Goal: Transaction & Acquisition: Purchase product/service

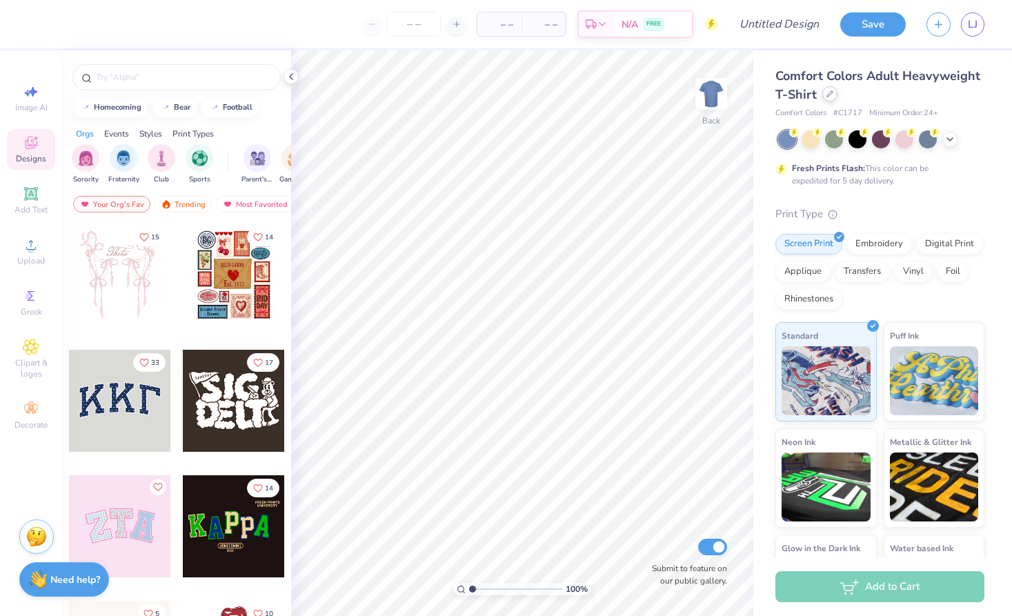
click at [827, 94] on icon at bounding box center [829, 93] width 7 height 7
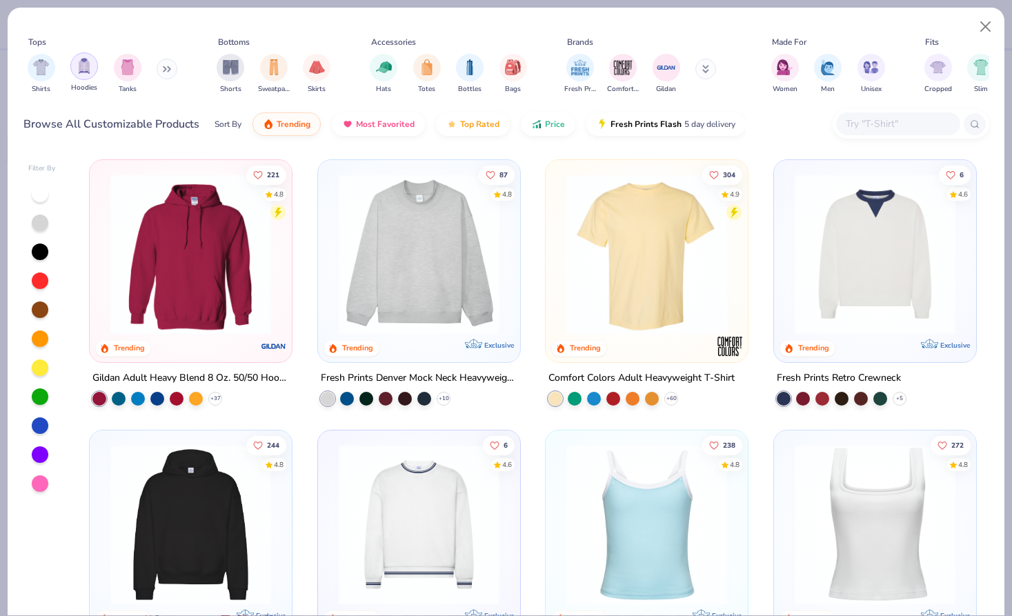
click at [81, 69] on img "filter for Hoodies" at bounding box center [84, 66] width 15 height 16
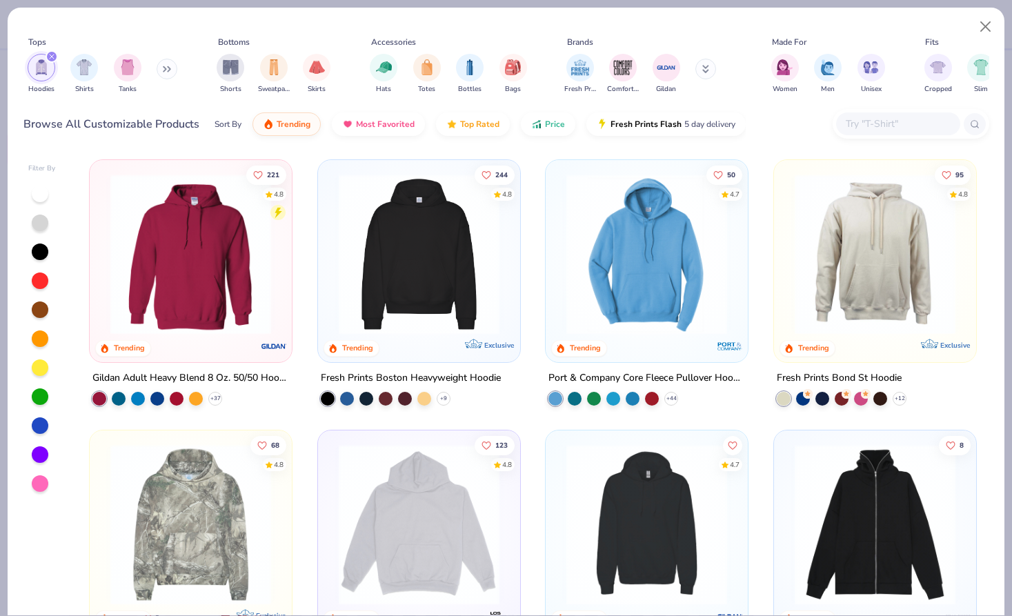
scroll to position [-1, 0]
click at [440, 234] on div "221 4.8 Trending Gildan Adult Heavy Blend 8 Oz. 50/50 Hooded Sweatshirt + 37 24…" at bounding box center [533, 383] width 912 height 463
click at [399, 303] on img at bounding box center [419, 254] width 174 height 161
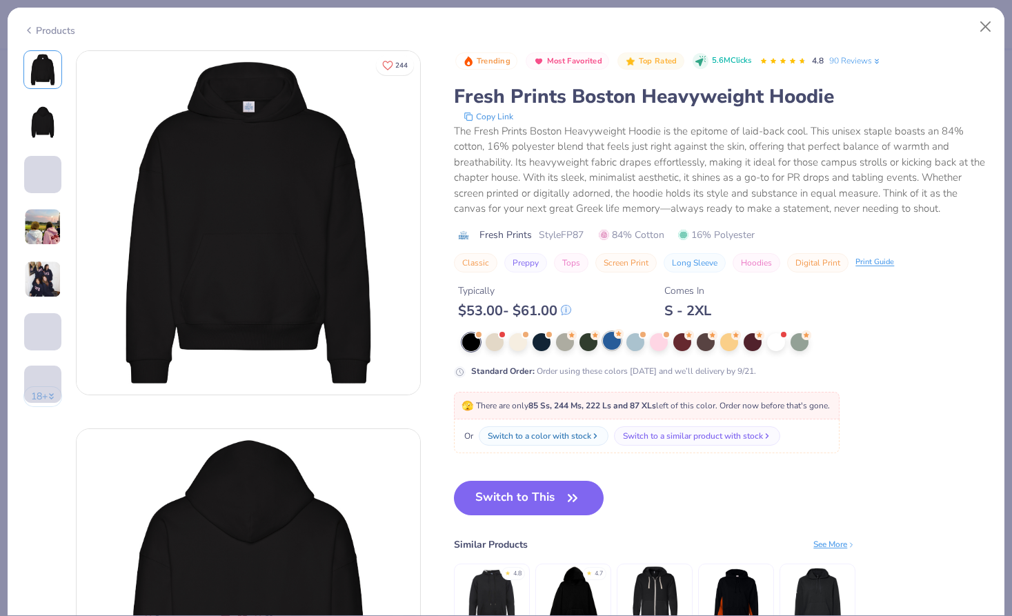
click at [621, 342] on div at bounding box center [612, 341] width 18 height 18
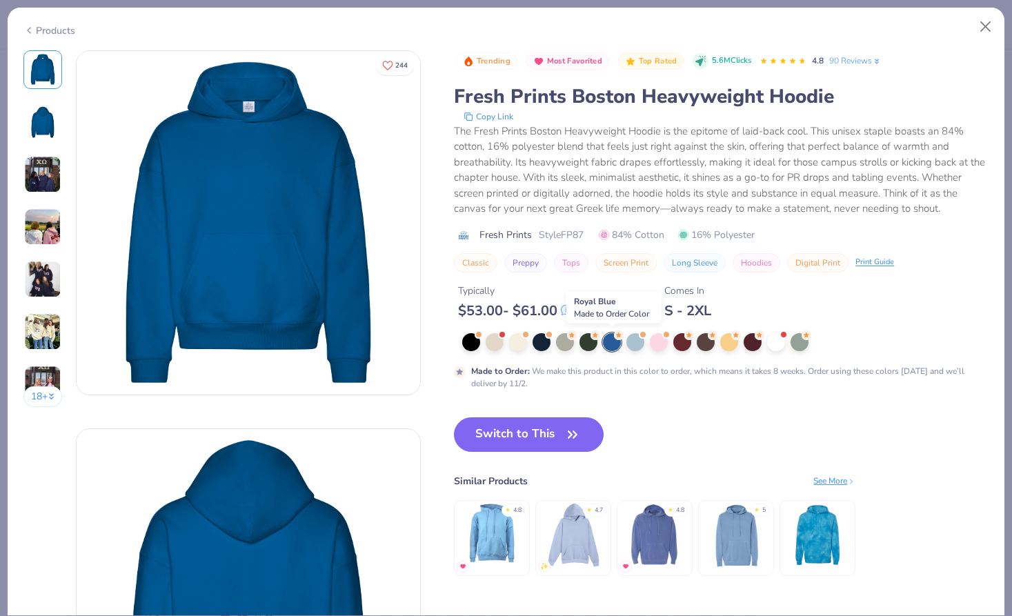
click at [616, 339] on icon at bounding box center [619, 335] width 10 height 10
click at [984, 26] on button "Close" at bounding box center [985, 27] width 26 height 26
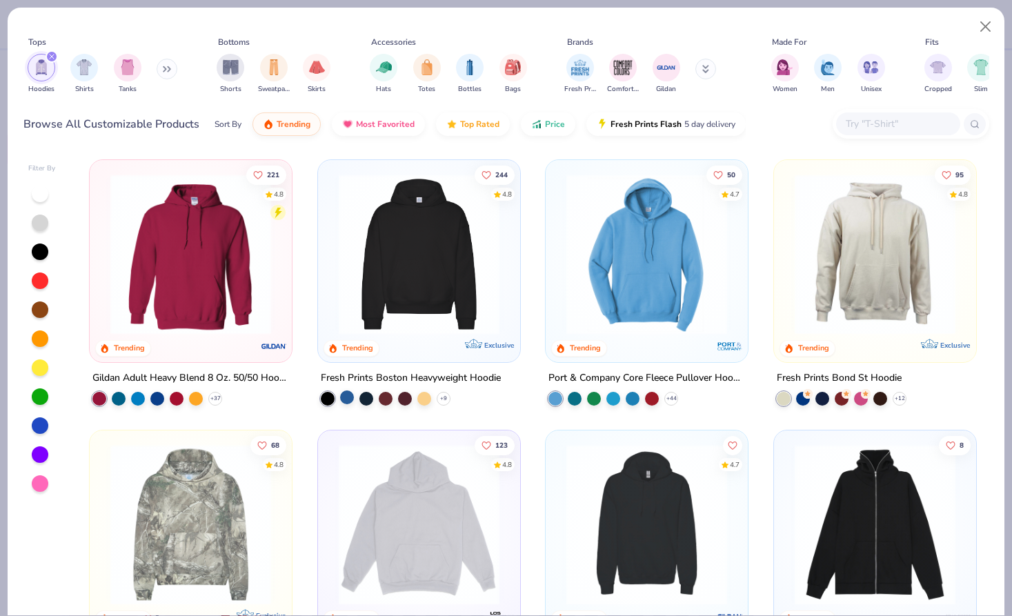
click at [343, 395] on div at bounding box center [347, 397] width 14 height 14
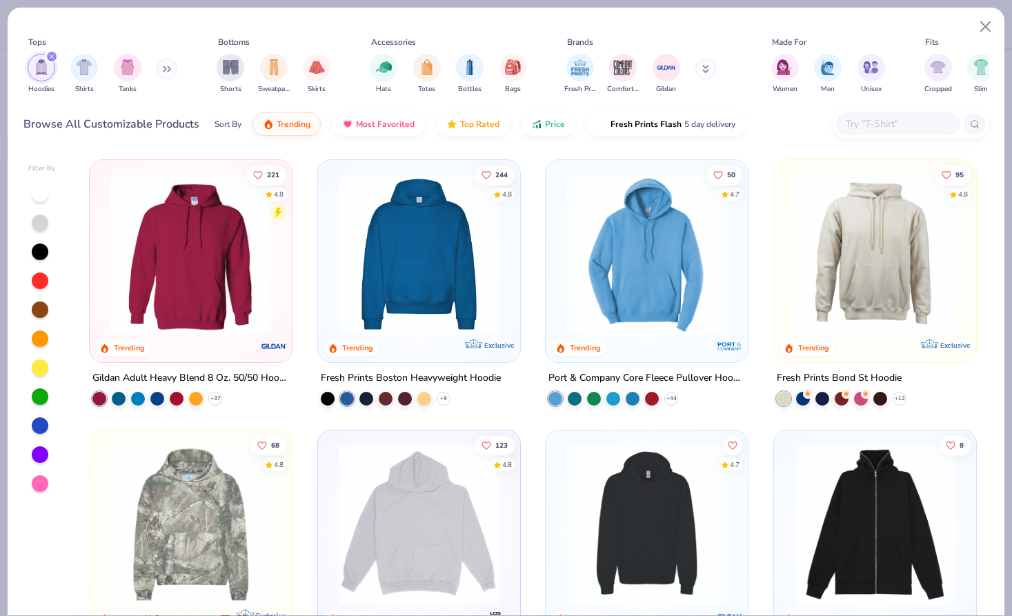
click at [381, 257] on img at bounding box center [419, 254] width 174 height 161
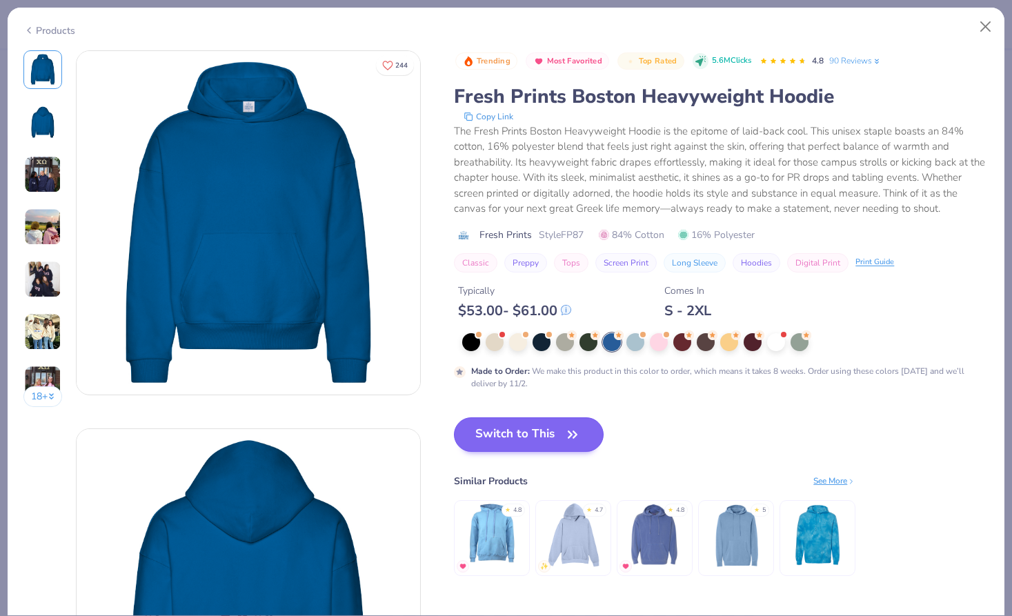
click at [494, 439] on button "Switch to This" at bounding box center [529, 434] width 150 height 34
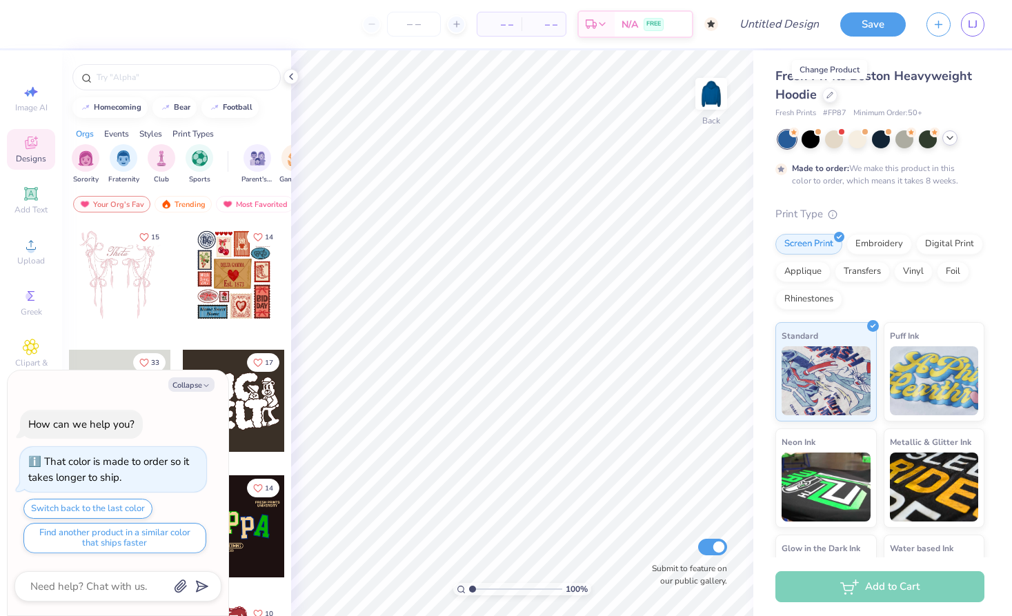
click at [948, 137] on icon at bounding box center [949, 137] width 11 height 11
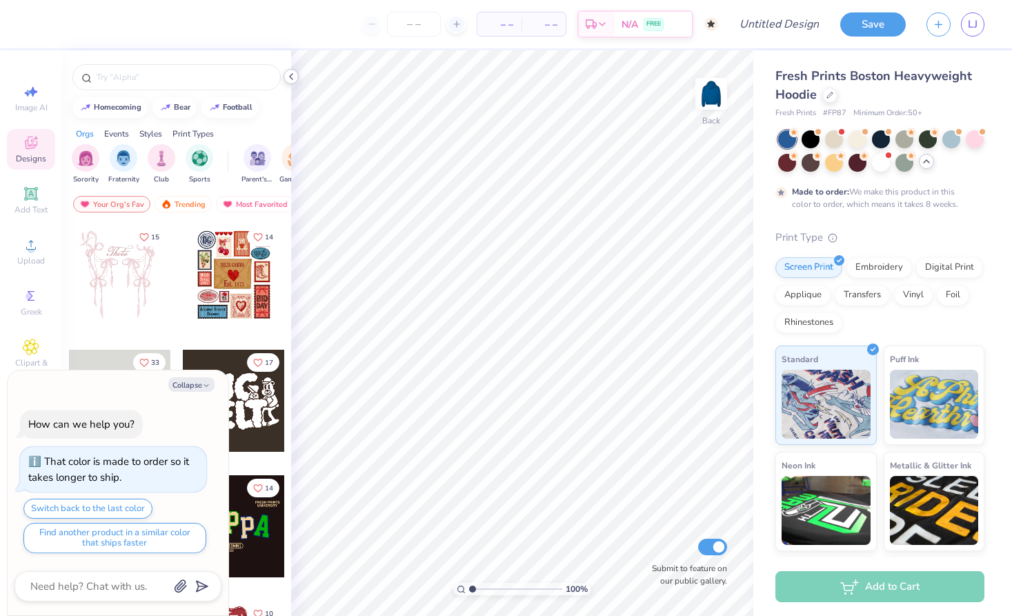
click at [293, 74] on icon at bounding box center [290, 76] width 11 height 11
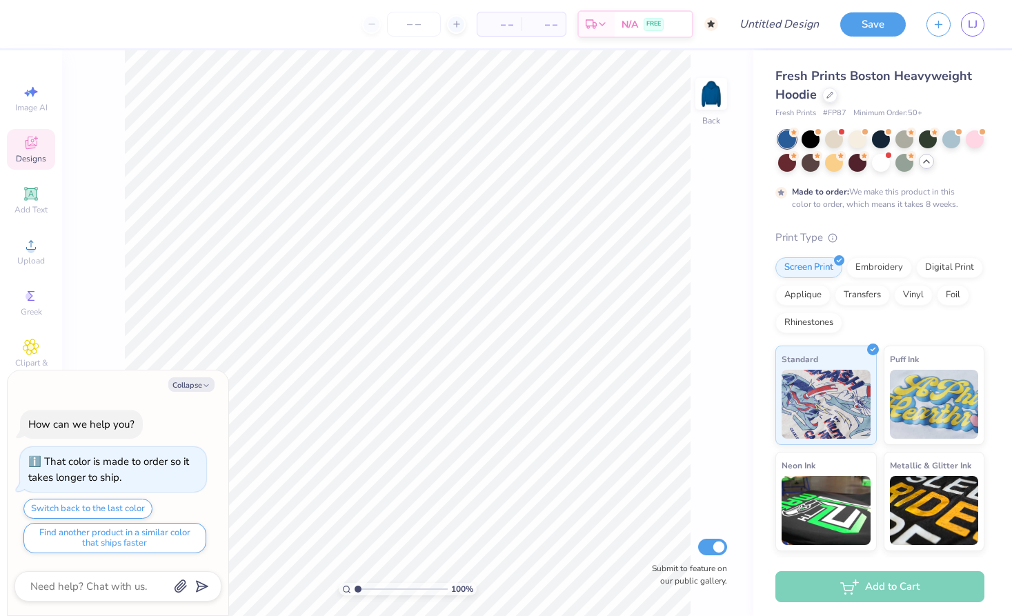
click at [26, 144] on icon at bounding box center [31, 143] width 12 height 12
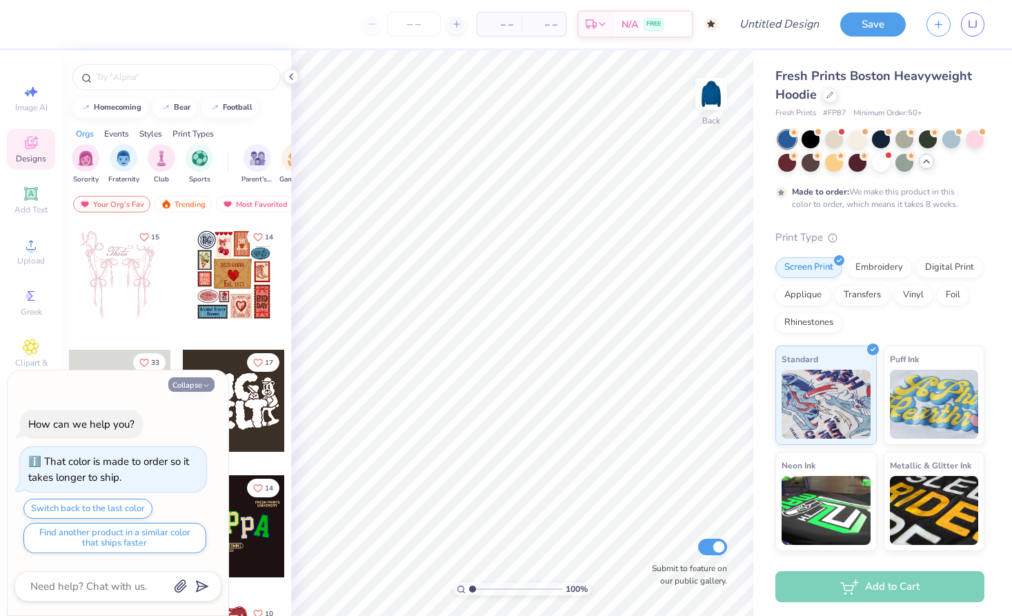
click at [194, 388] on button "Collapse" at bounding box center [191, 384] width 46 height 14
type textarea "x"
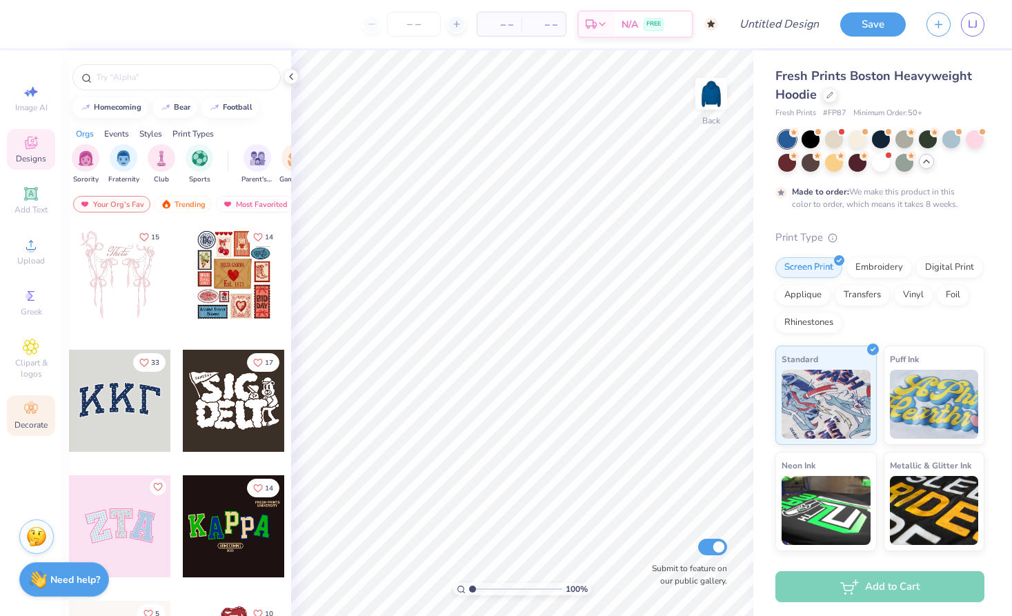
click at [37, 415] on icon at bounding box center [31, 409] width 17 height 17
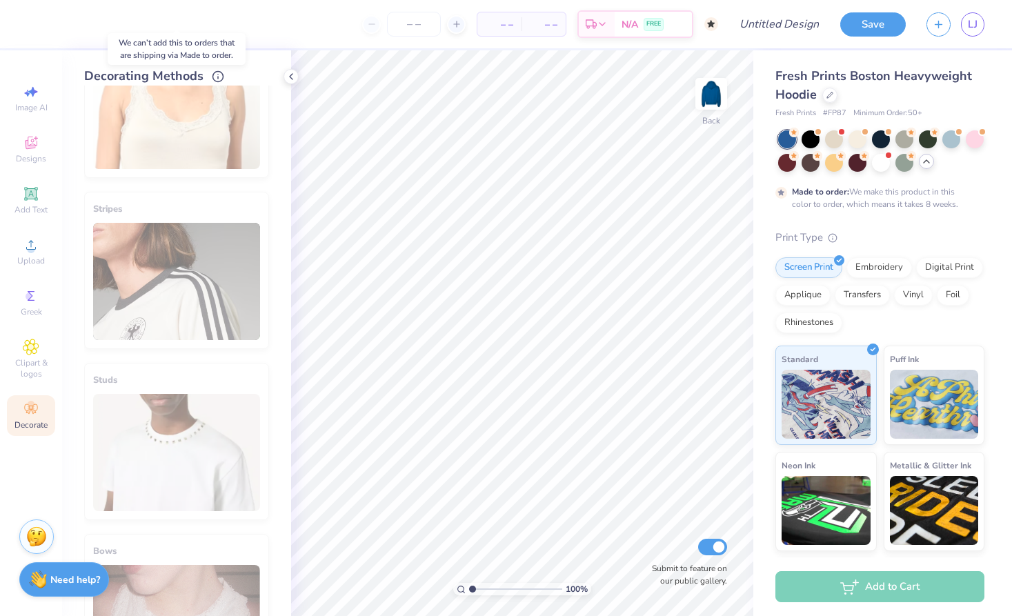
scroll to position [423, 0]
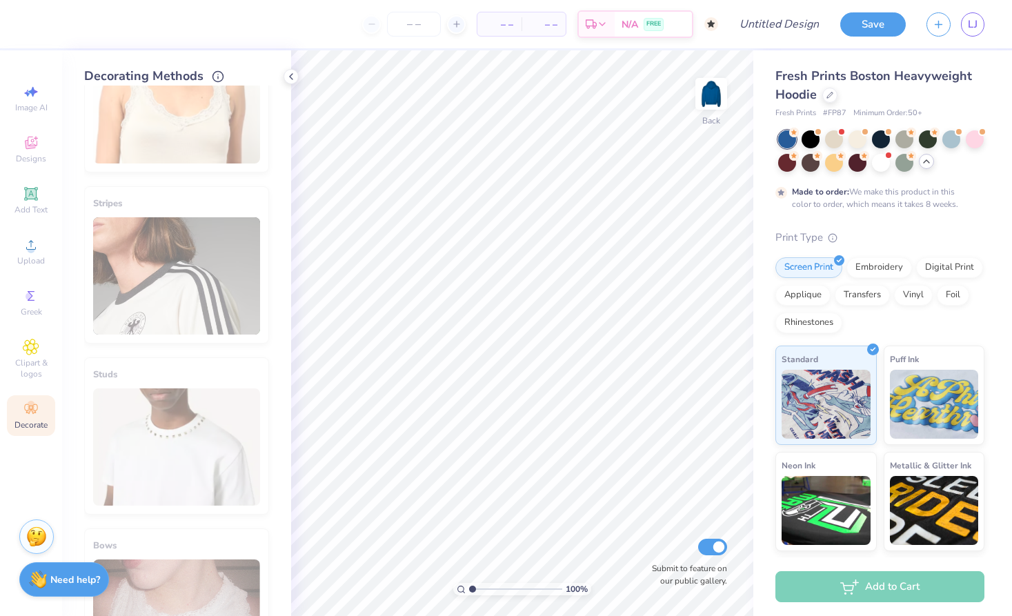
click at [174, 237] on div "Stripes" at bounding box center [176, 264] width 185 height 157
click at [165, 272] on div "Stripes" at bounding box center [176, 264] width 185 height 157
click at [165, 273] on div "Stripes" at bounding box center [176, 264] width 185 height 157
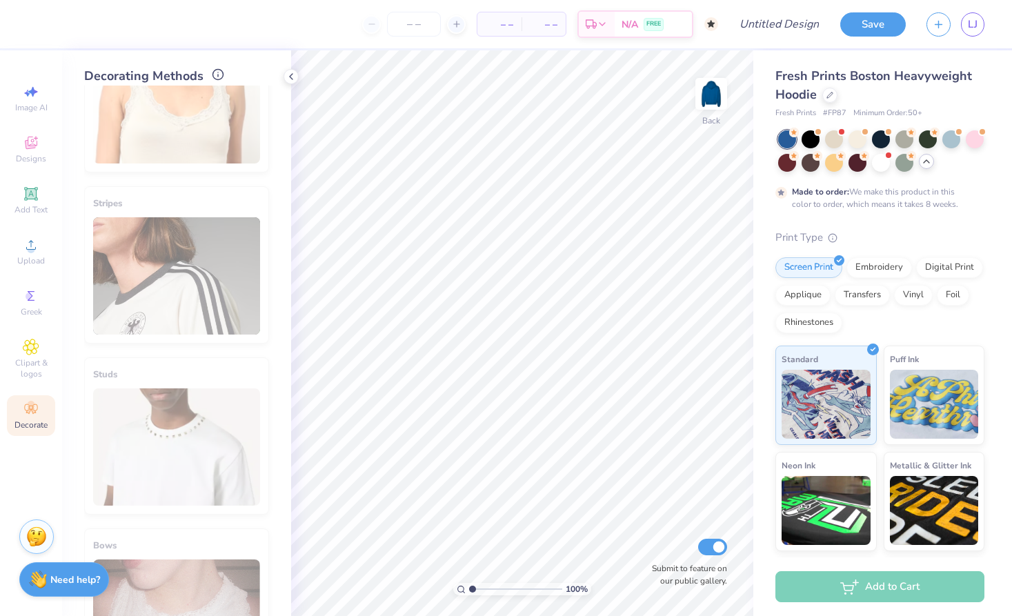
click at [216, 79] on circle at bounding box center [218, 74] width 10 height 10
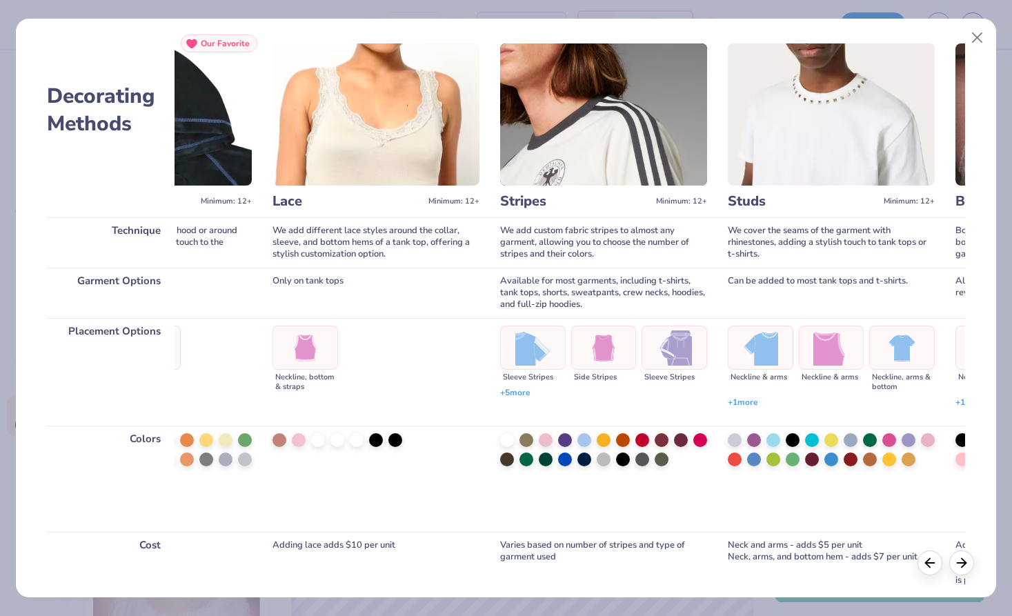
scroll to position [0, 384]
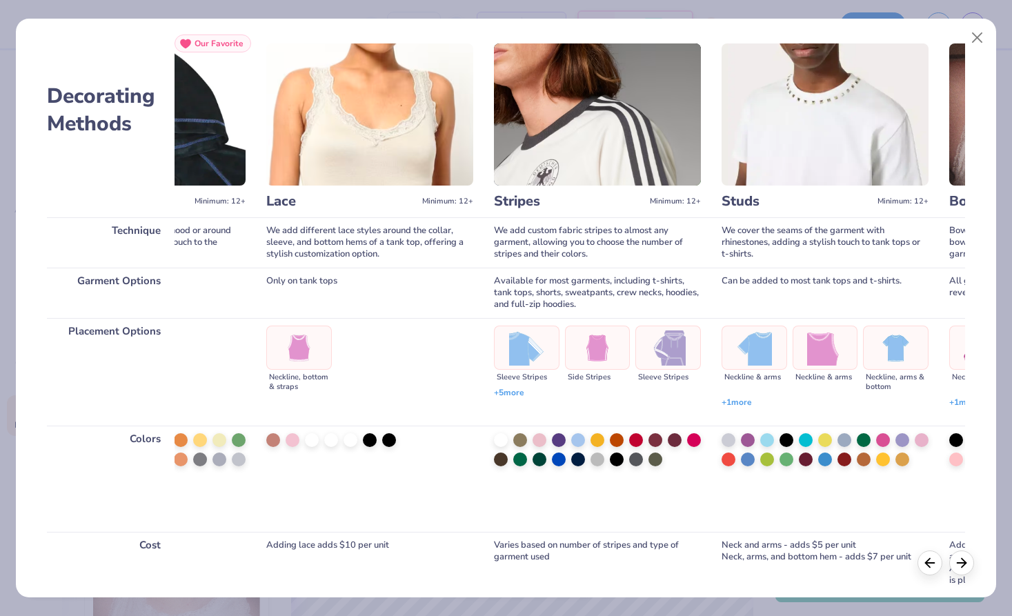
click at [668, 339] on img at bounding box center [667, 347] width 35 height 35
click at [975, 33] on button "Close" at bounding box center [977, 38] width 26 height 26
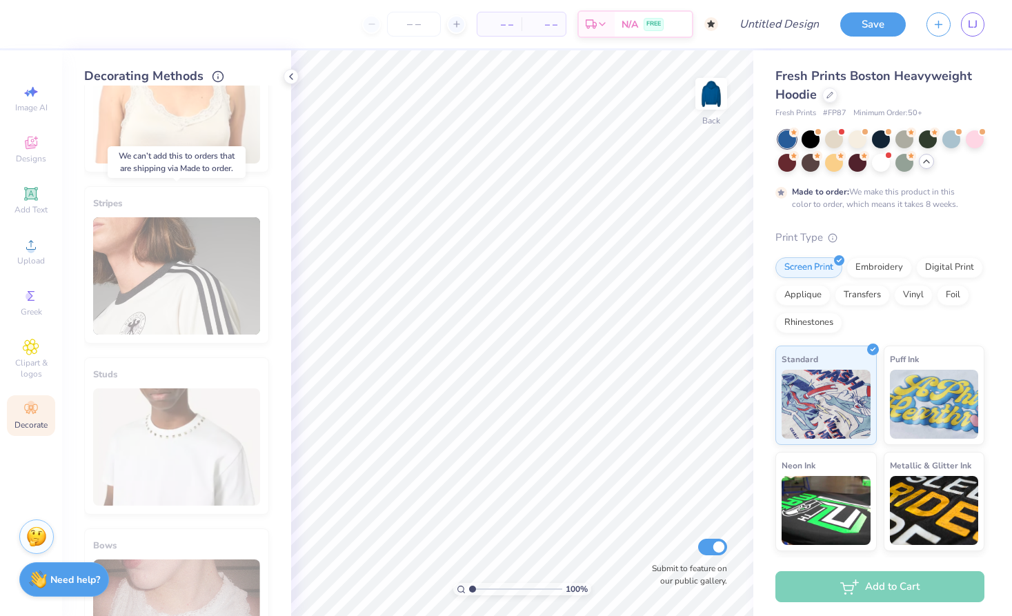
click at [211, 299] on div "Stripes" at bounding box center [176, 264] width 185 height 157
click at [296, 73] on icon at bounding box center [290, 76] width 11 height 11
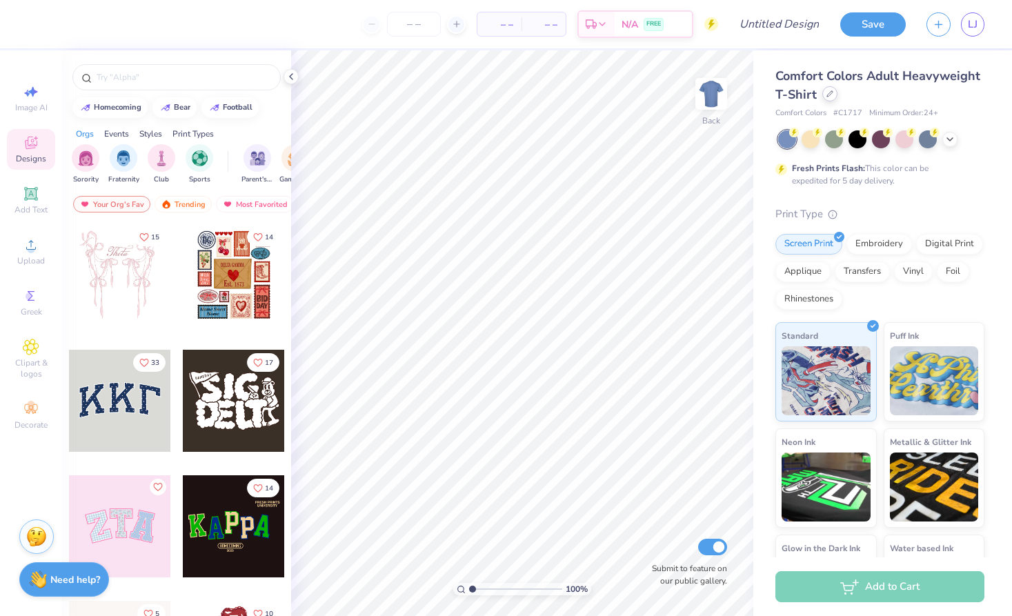
click at [830, 97] on icon at bounding box center [829, 93] width 7 height 7
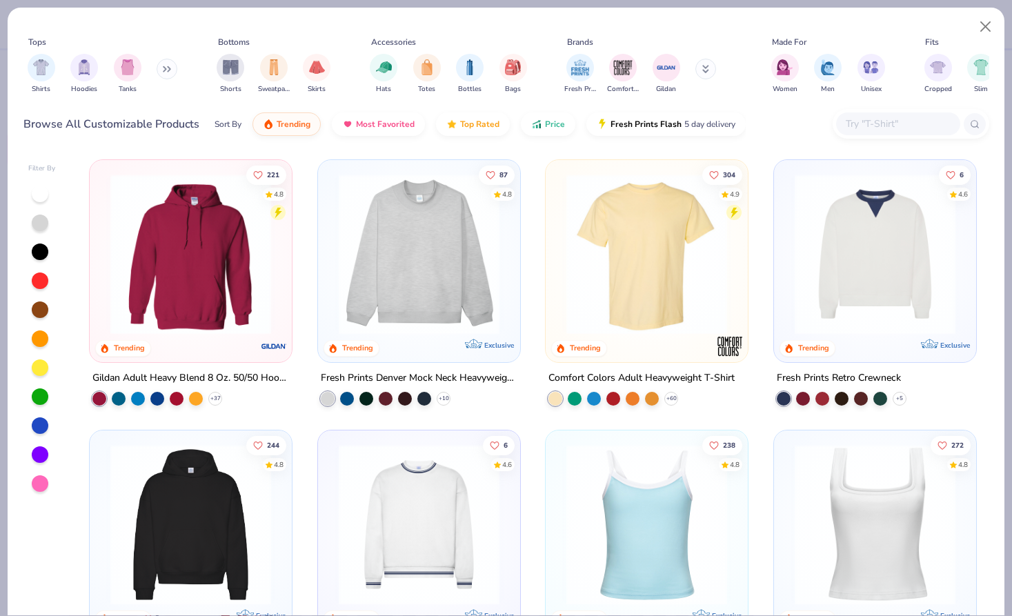
click at [104, 254] on img at bounding box center [17, 254] width 174 height 161
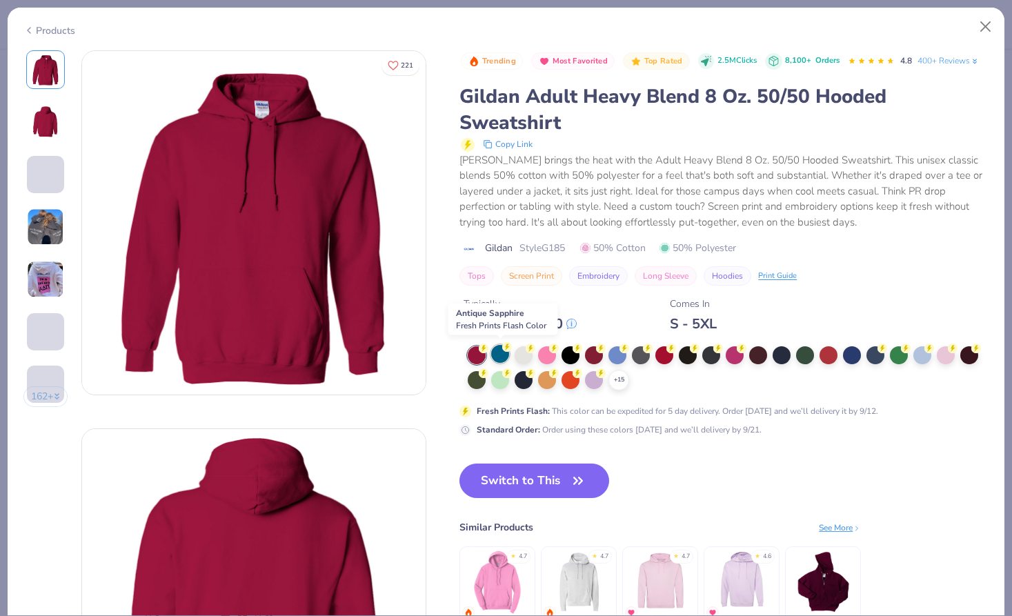
click at [509, 351] on div at bounding box center [500, 354] width 18 height 18
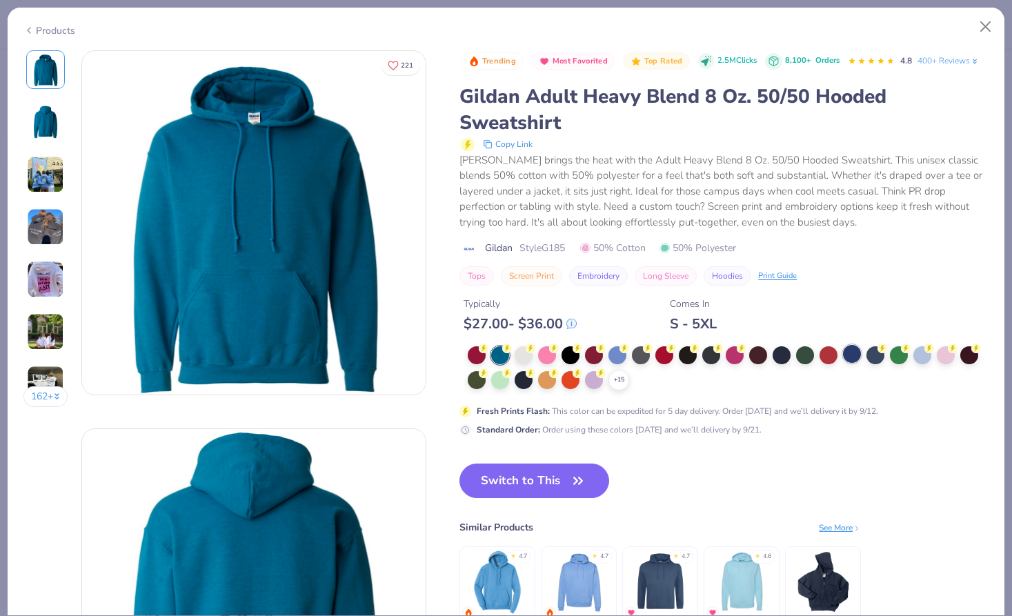
click at [851, 354] on div at bounding box center [852, 354] width 18 height 18
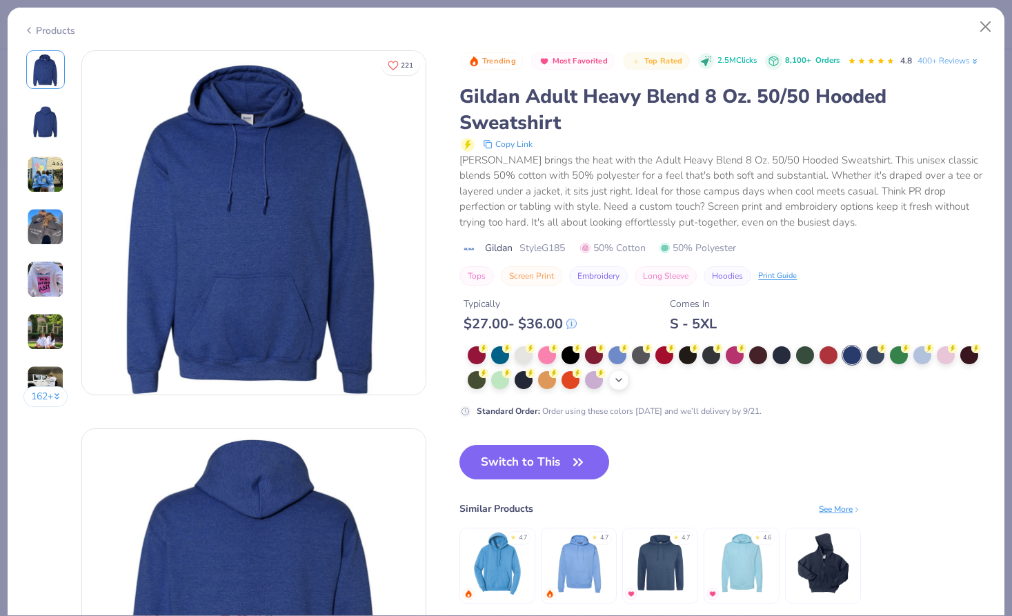
click at [621, 380] on icon at bounding box center [618, 379] width 11 height 11
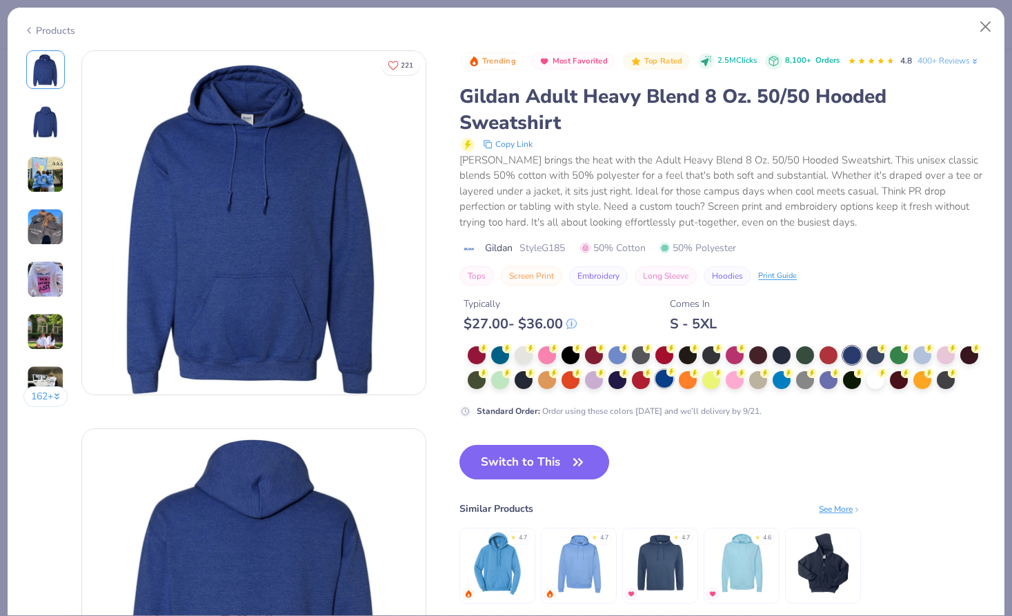
click at [668, 378] on div at bounding box center [664, 379] width 18 height 18
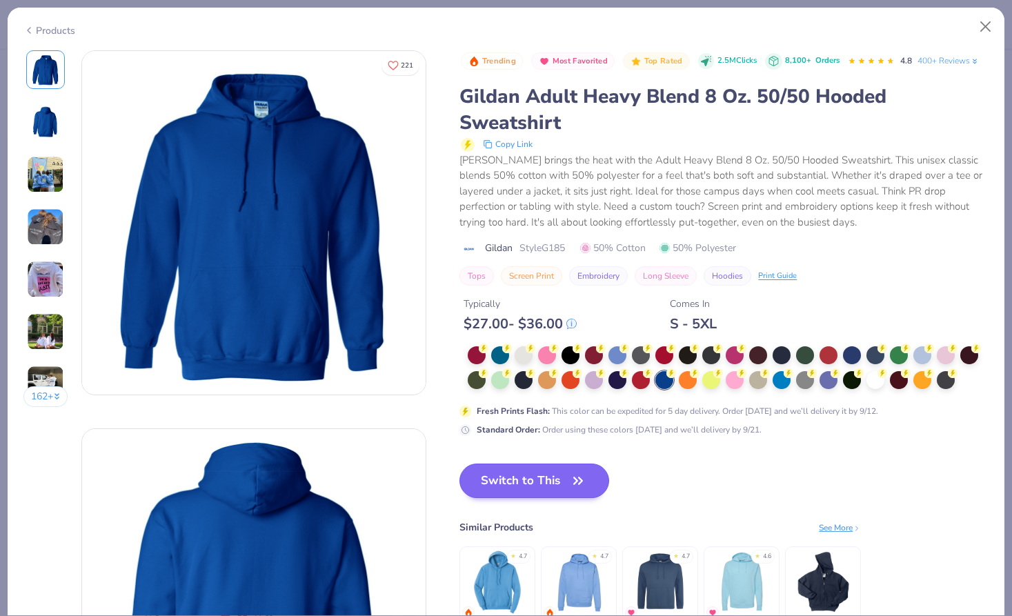
click at [533, 487] on button "Switch to This" at bounding box center [534, 480] width 150 height 34
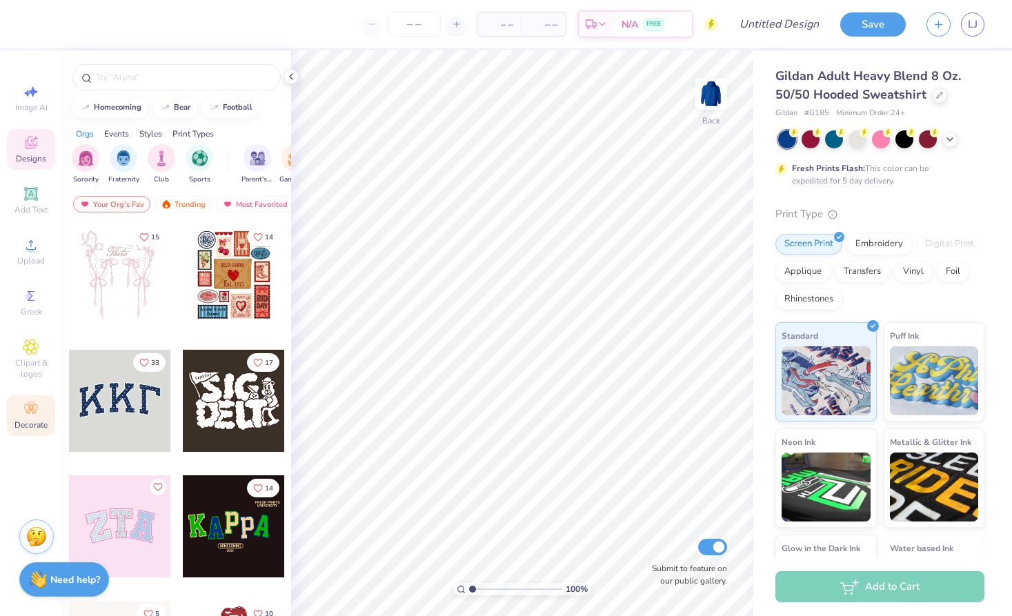
click at [23, 400] on div "Decorate" at bounding box center [31, 415] width 48 height 41
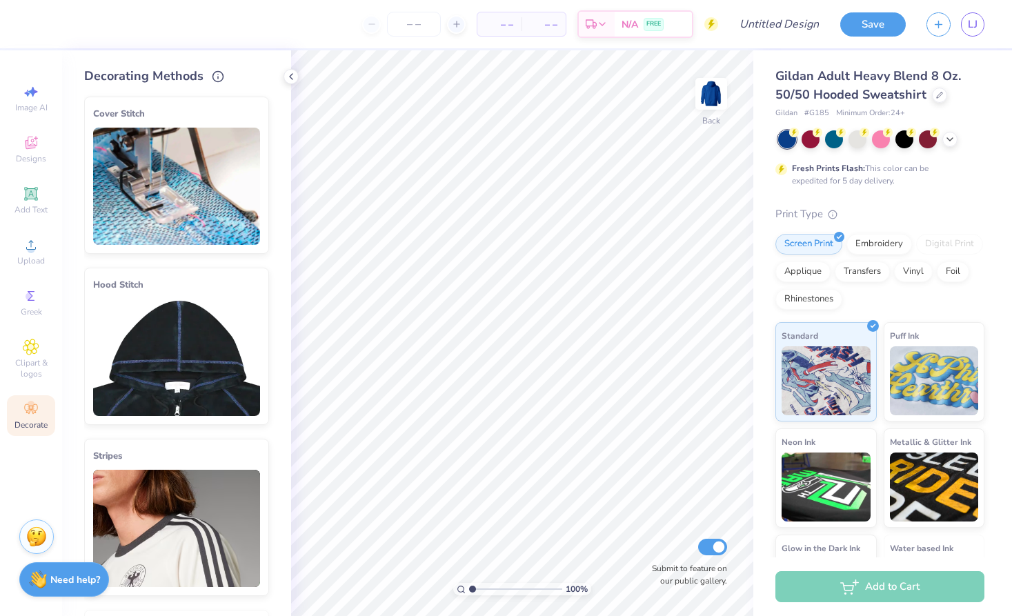
scroll to position [134, 0]
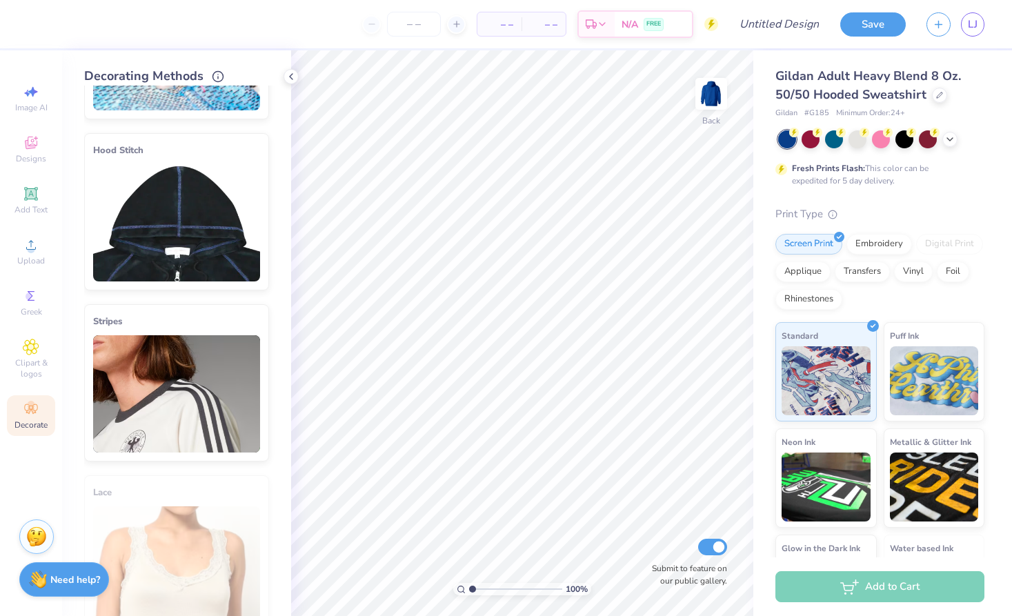
click at [181, 449] on img at bounding box center [176, 393] width 167 height 117
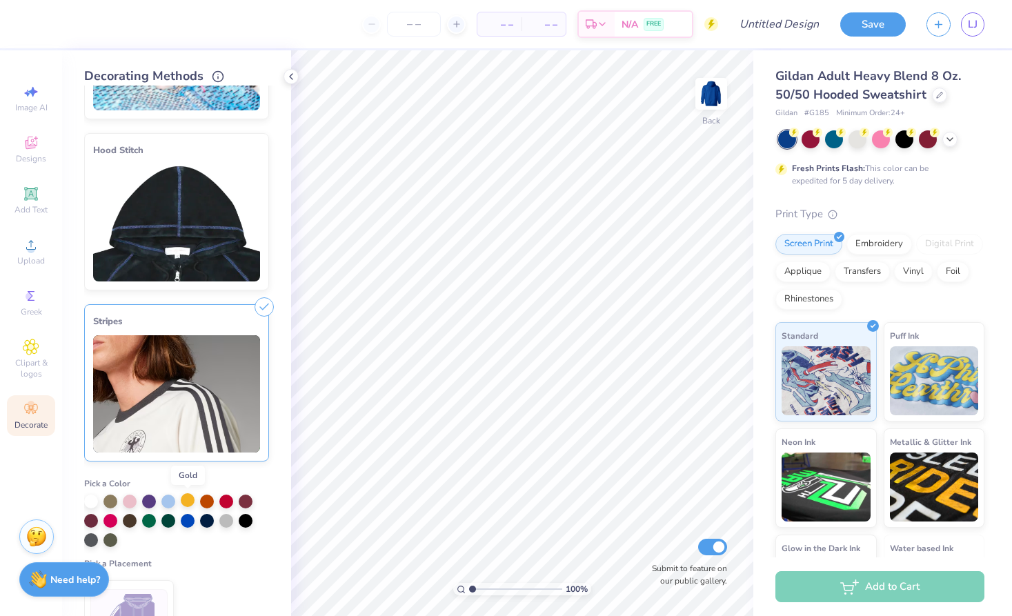
click at [187, 504] on div at bounding box center [188, 500] width 14 height 14
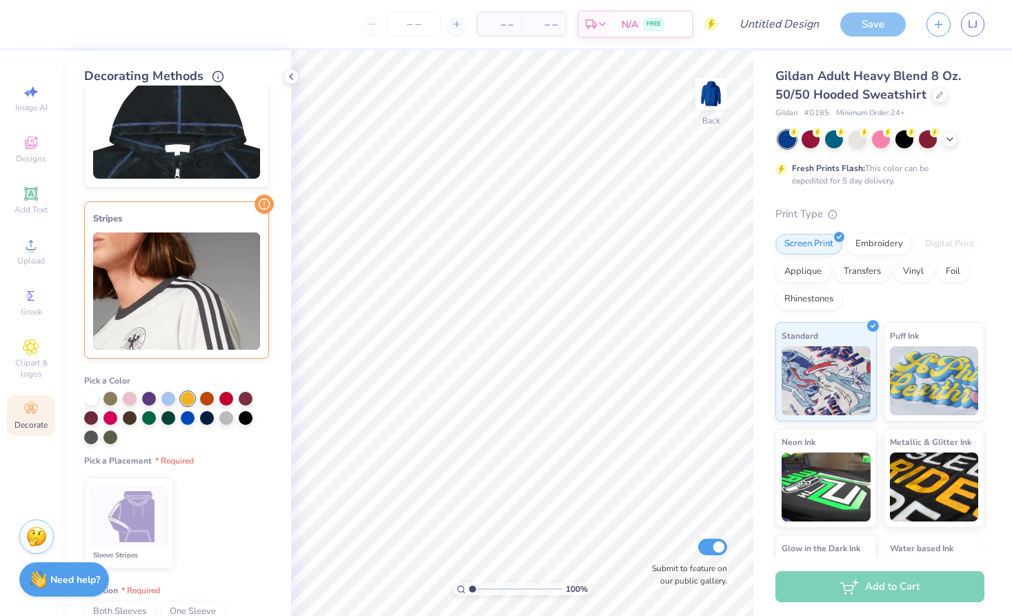
scroll to position [280, 0]
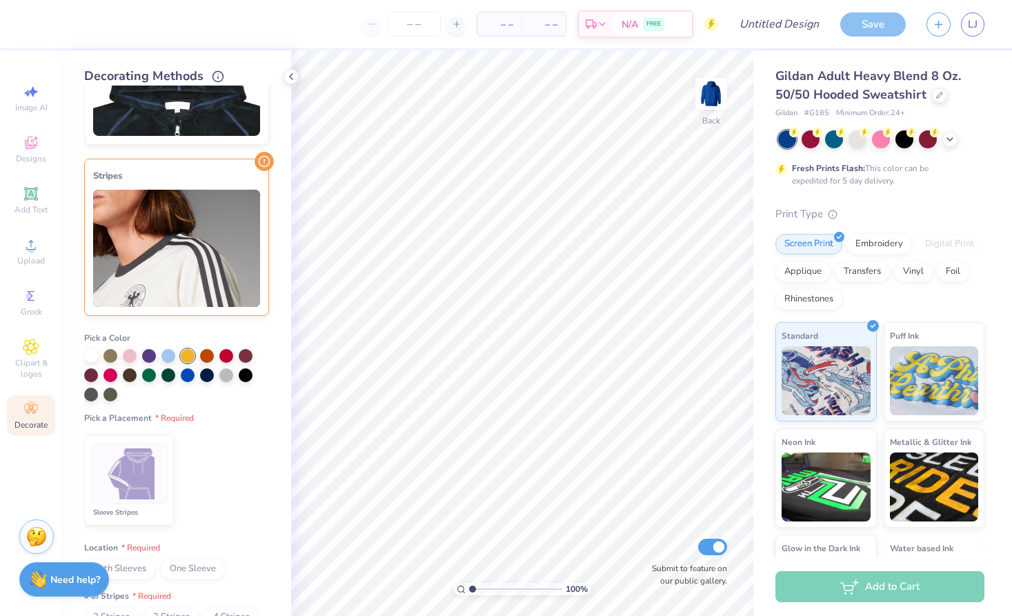
click at [123, 476] on img at bounding box center [129, 474] width 52 height 52
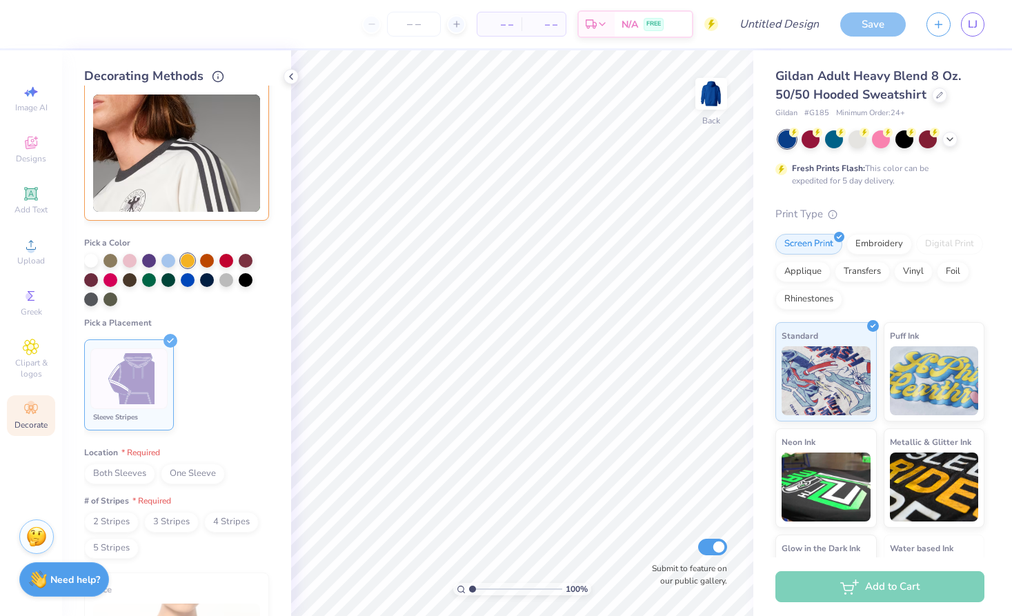
scroll to position [378, 0]
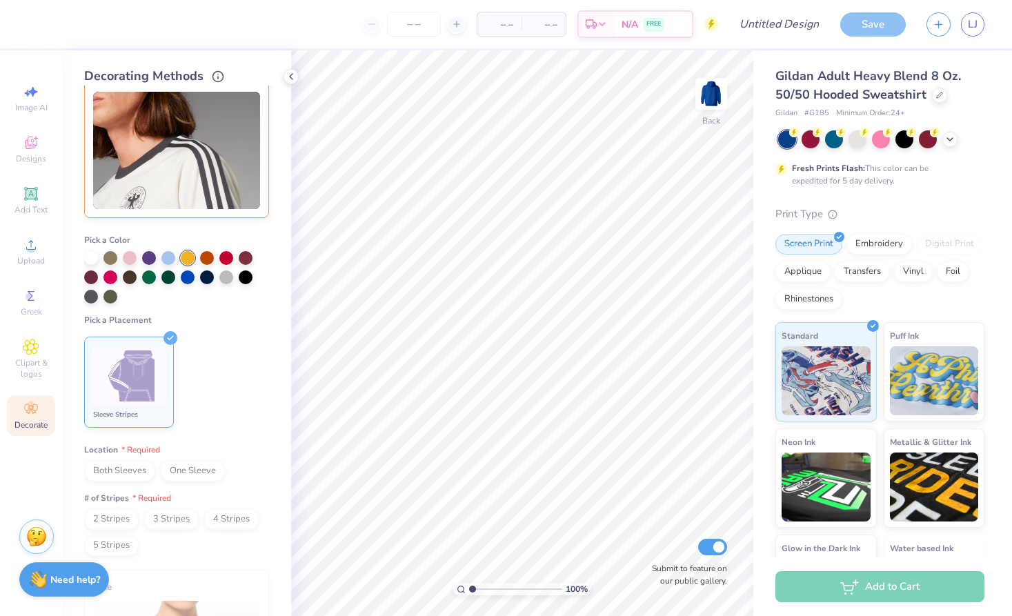
click at [121, 470] on span "Both Sleeves" at bounding box center [119, 471] width 71 height 21
click at [162, 519] on span "3 Stripes" at bounding box center [171, 519] width 54 height 21
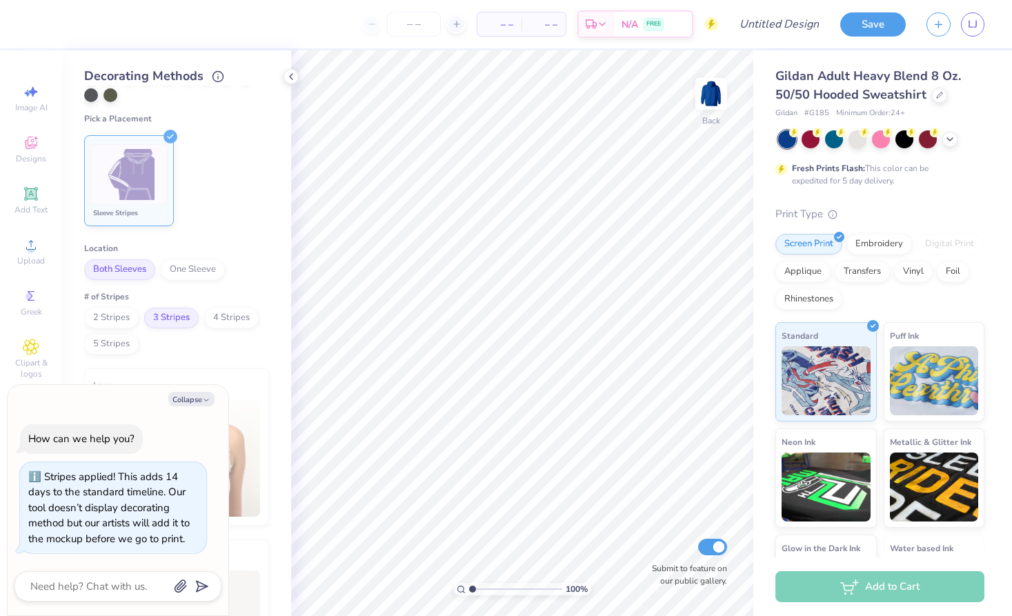
scroll to position [586, 0]
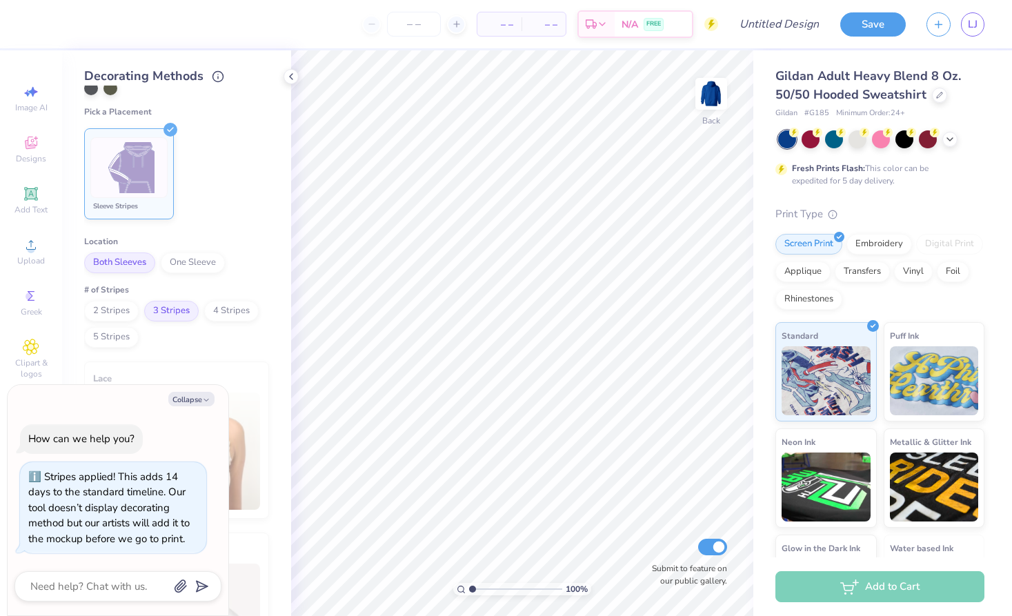
click at [219, 313] on span "4 Stripes" at bounding box center [231, 311] width 54 height 21
click at [185, 314] on span "3 Stripes" at bounding box center [171, 311] width 54 height 21
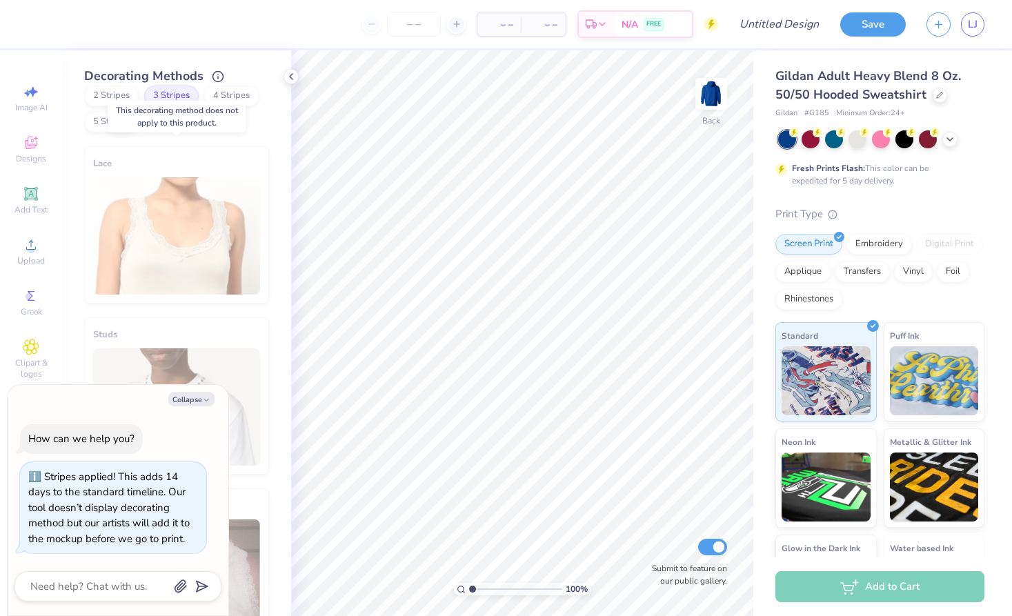
scroll to position [810, 0]
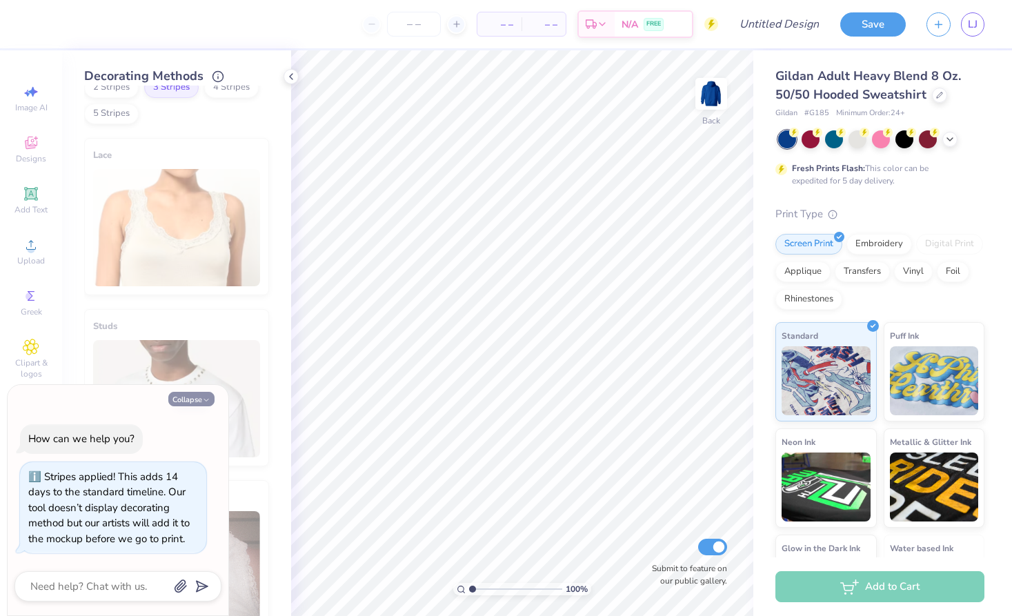
click at [179, 404] on button "Collapse" at bounding box center [191, 399] width 46 height 14
type textarea "x"
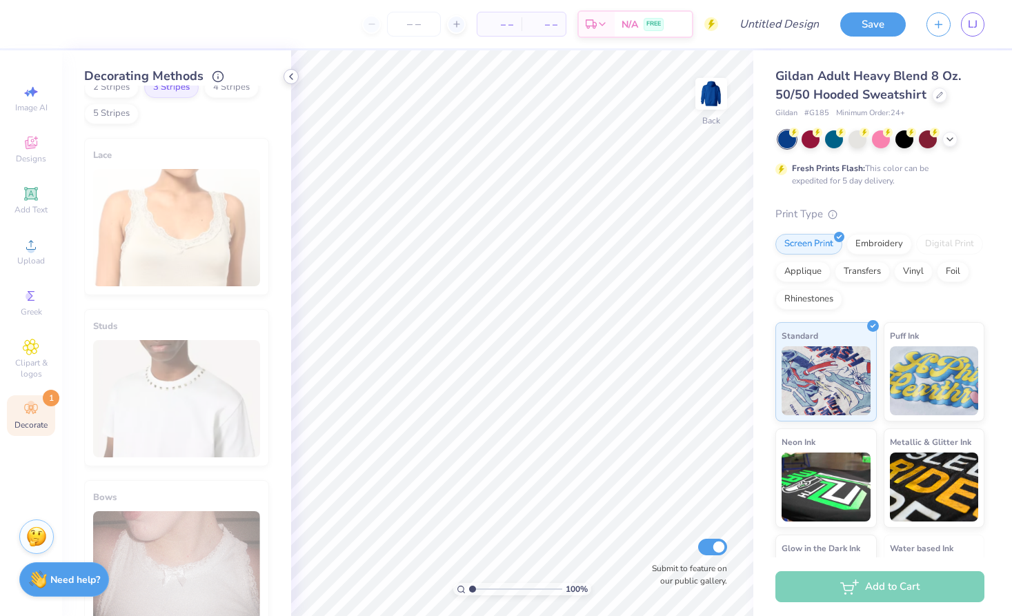
click at [291, 77] on icon at bounding box center [290, 76] width 11 height 11
